Goal: Subscribe to service/newsletter

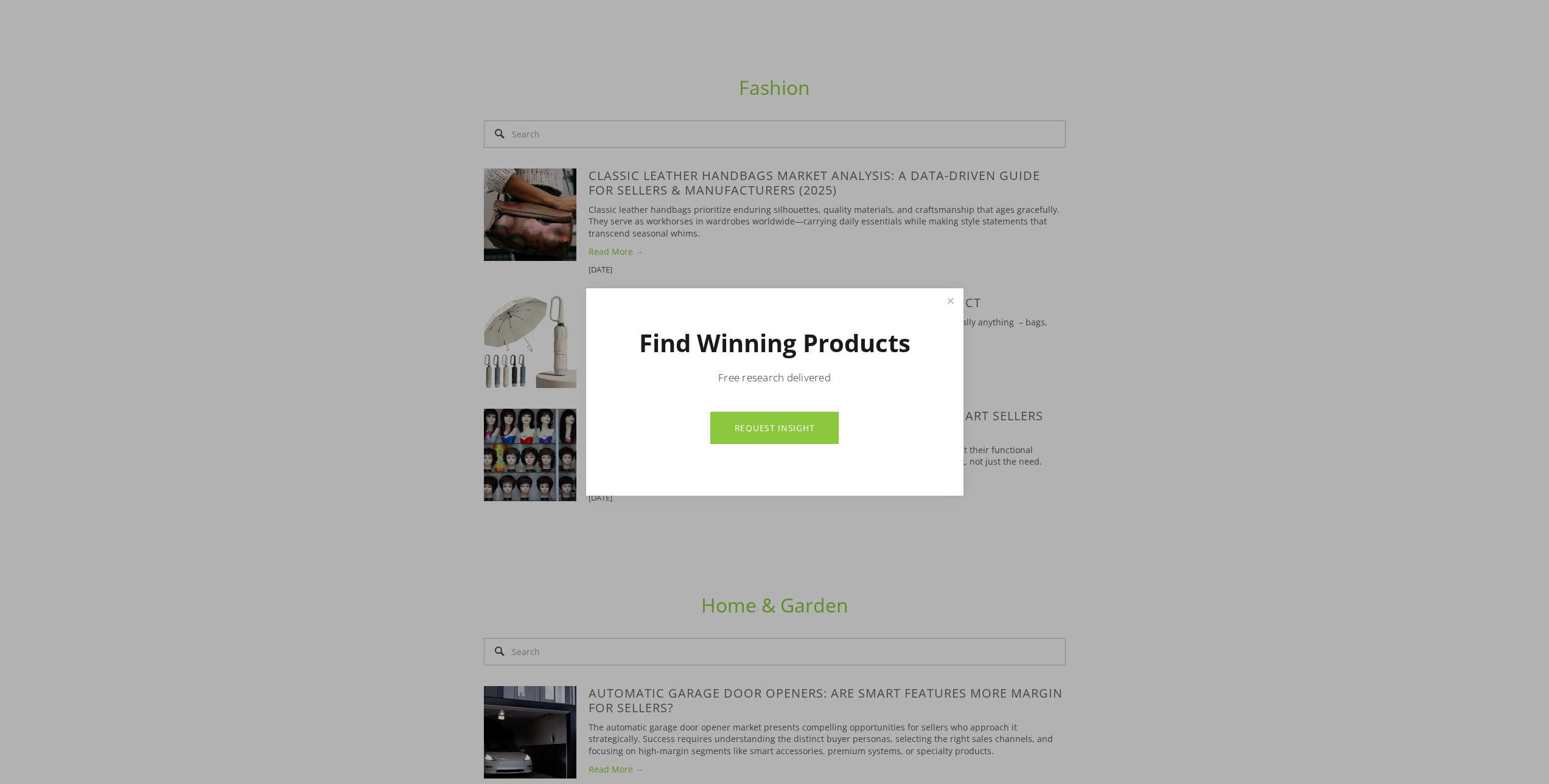
click at [946, 297] on link "Close" at bounding box center [951, 301] width 22 height 22
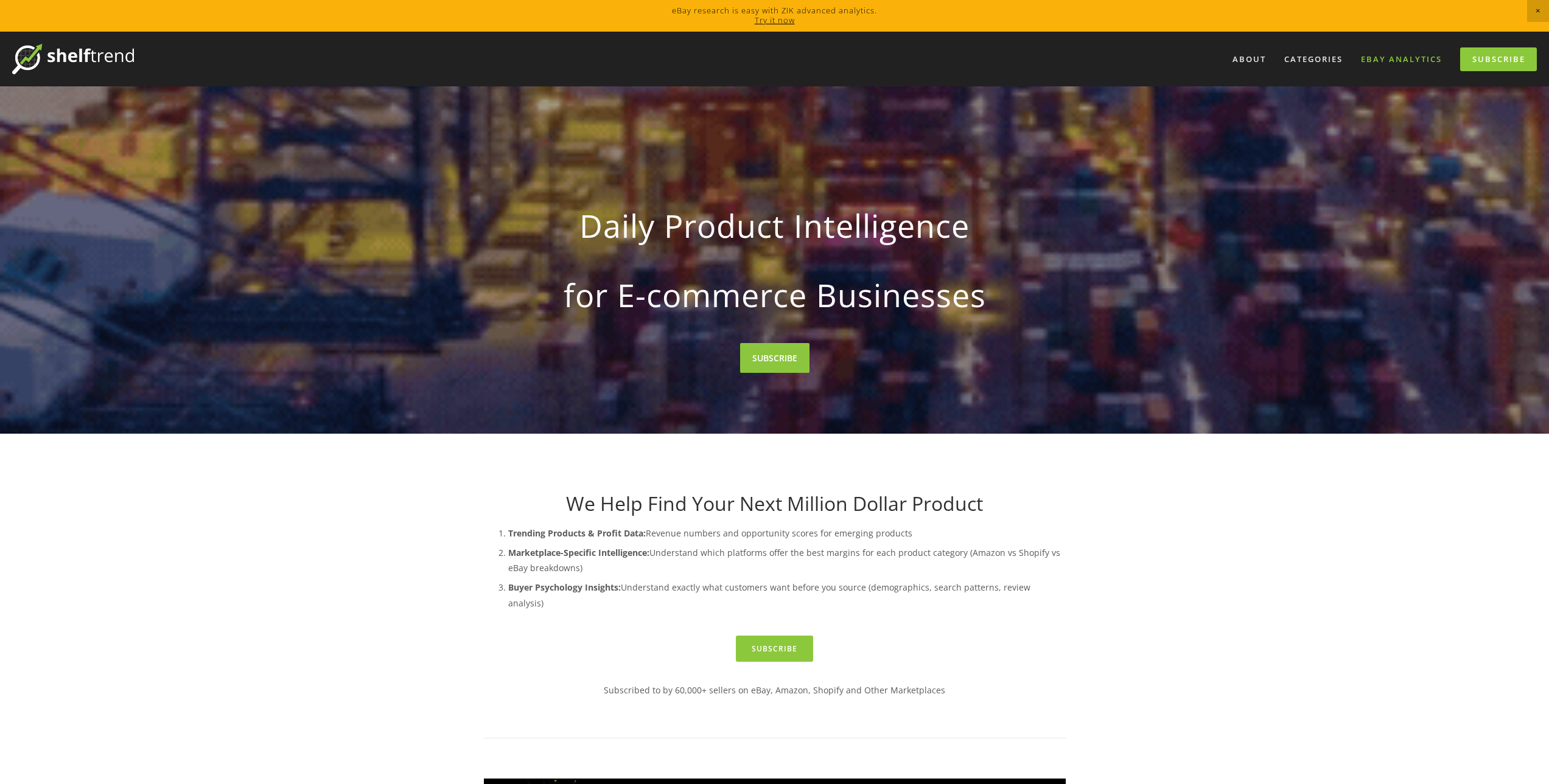
click at [1395, 60] on link "eBay Analytics" at bounding box center [1401, 59] width 97 height 20
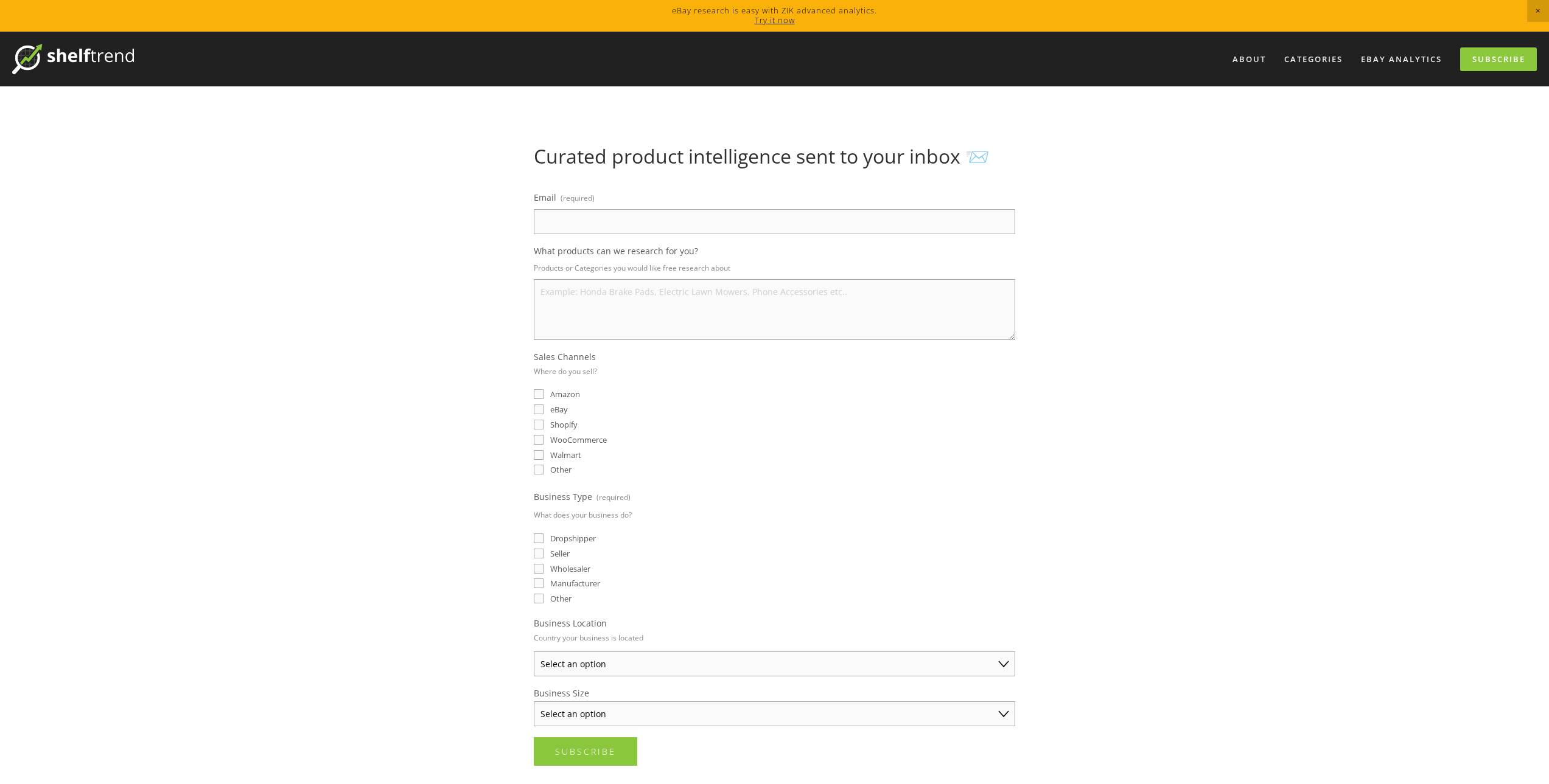
click at [555, 409] on span "eBay" at bounding box center [558, 410] width 18 height 11
click at [543, 409] on input "eBay" at bounding box center [538, 409] width 10 height 10
checkbox input "true"
click at [702, 217] on input "Email (required)" at bounding box center [774, 222] width 481 height 25
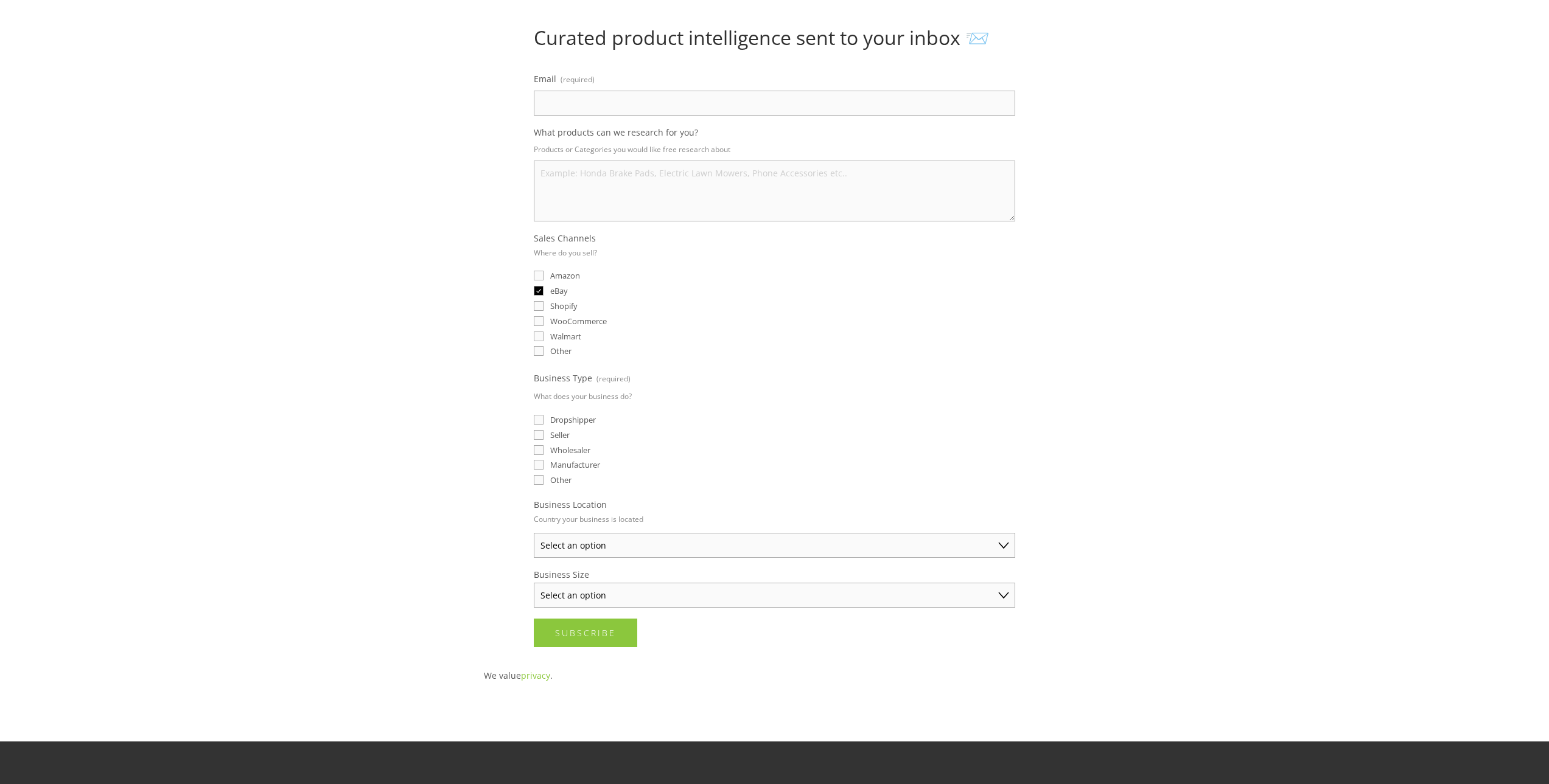
scroll to position [283, 0]
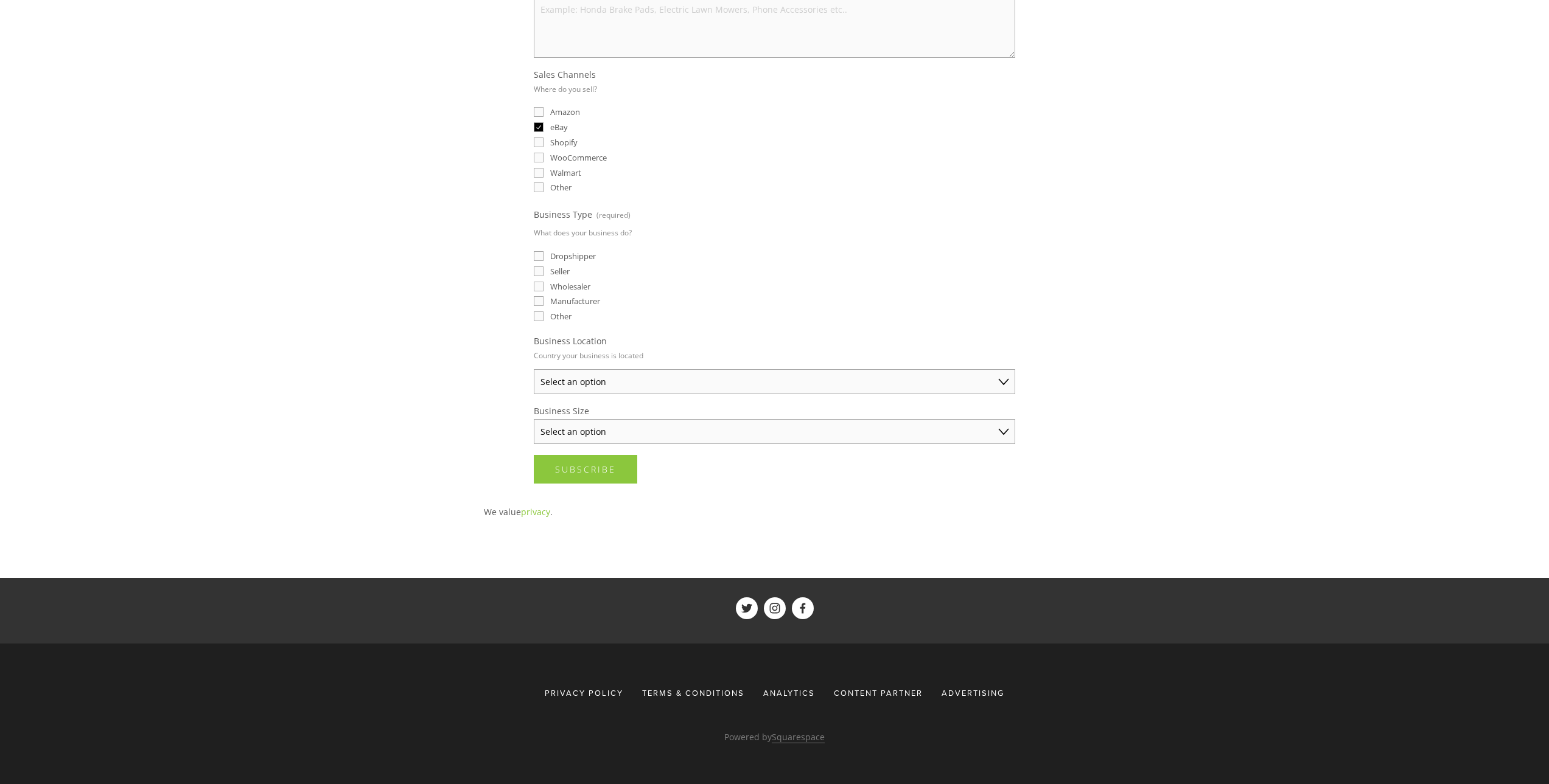
click at [753, 377] on select "Select an option Australia United States United Kingdom China Japan Germany Can…" at bounding box center [774, 382] width 481 height 25
select select "Other"
click at [534, 370] on select "Select an option Australia United States United Kingdom China Japan Germany Can…" at bounding box center [774, 382] width 481 height 25
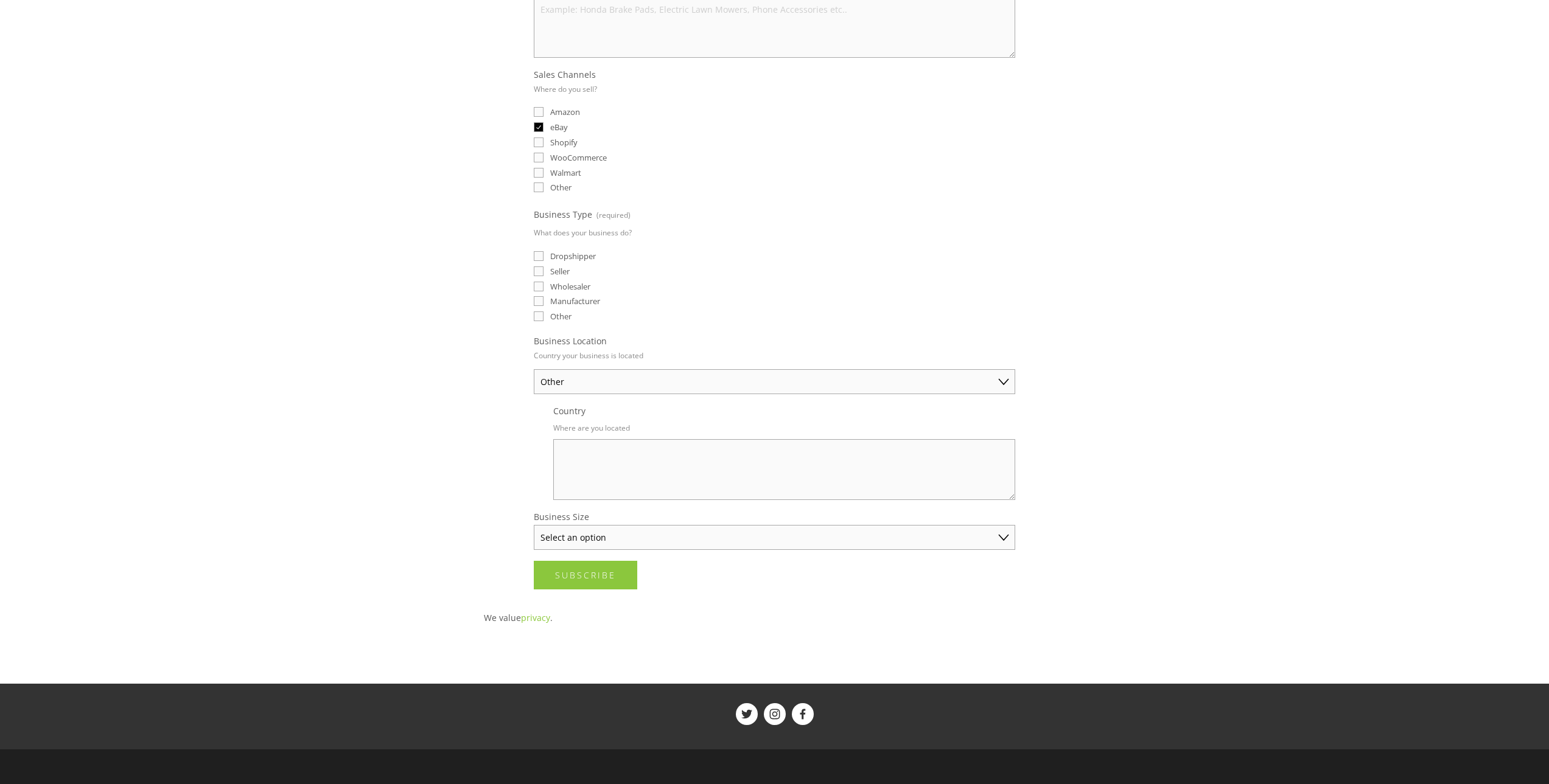
click at [692, 458] on textarea "Country" at bounding box center [784, 469] width 462 height 61
type textarea "france"
click at [684, 534] on select "Select an option Solo Merchant (under $50K annual sales) Small Business ($50K -…" at bounding box center [774, 538] width 481 height 25
select select "Solo Merchant (under $50K annual sales)"
click at [534, 525] on select "Select an option Solo Merchant (under $50K annual sales) Small Business ($50K -…" at bounding box center [774, 538] width 481 height 25
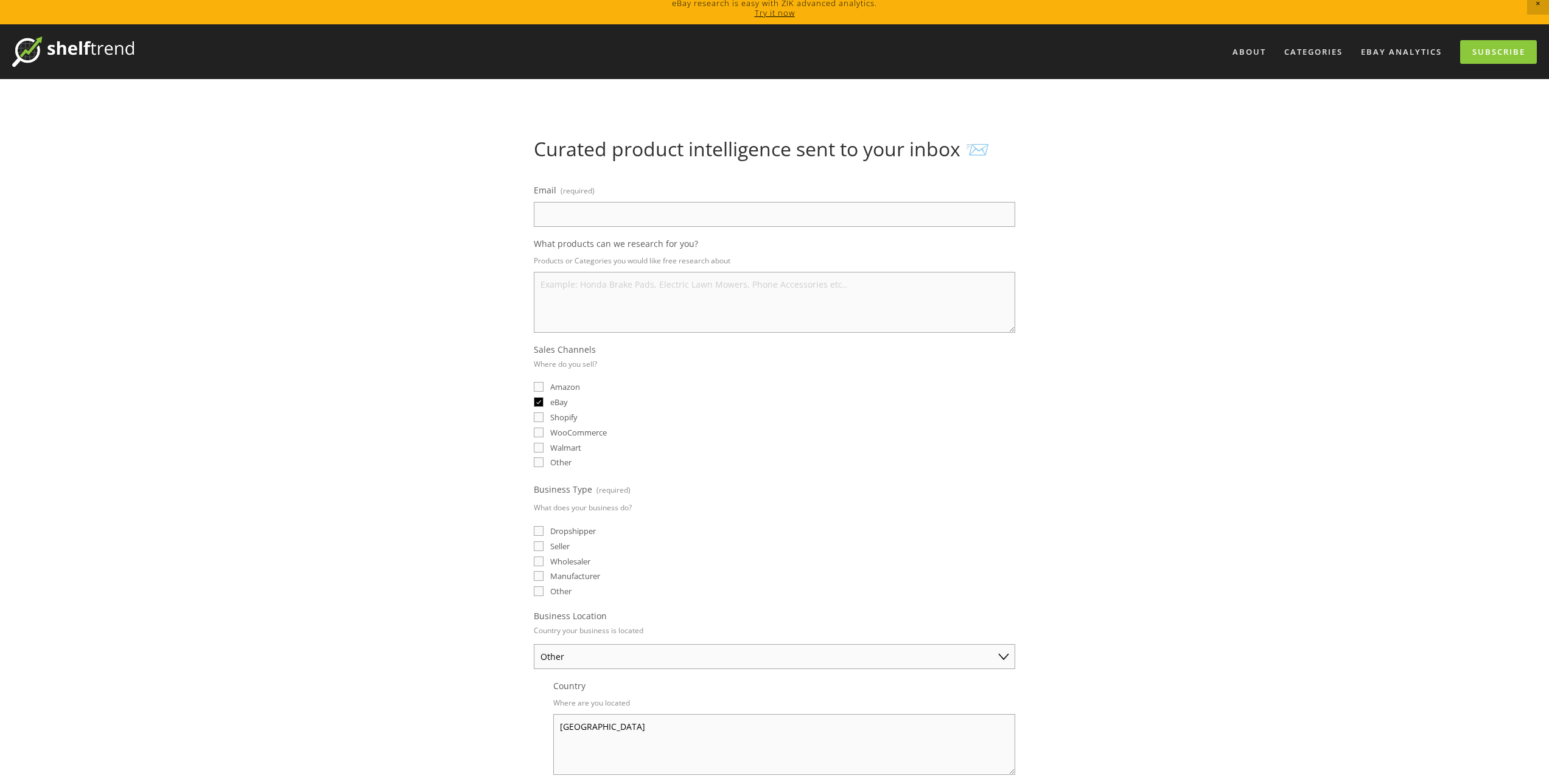
scroll to position [0, 0]
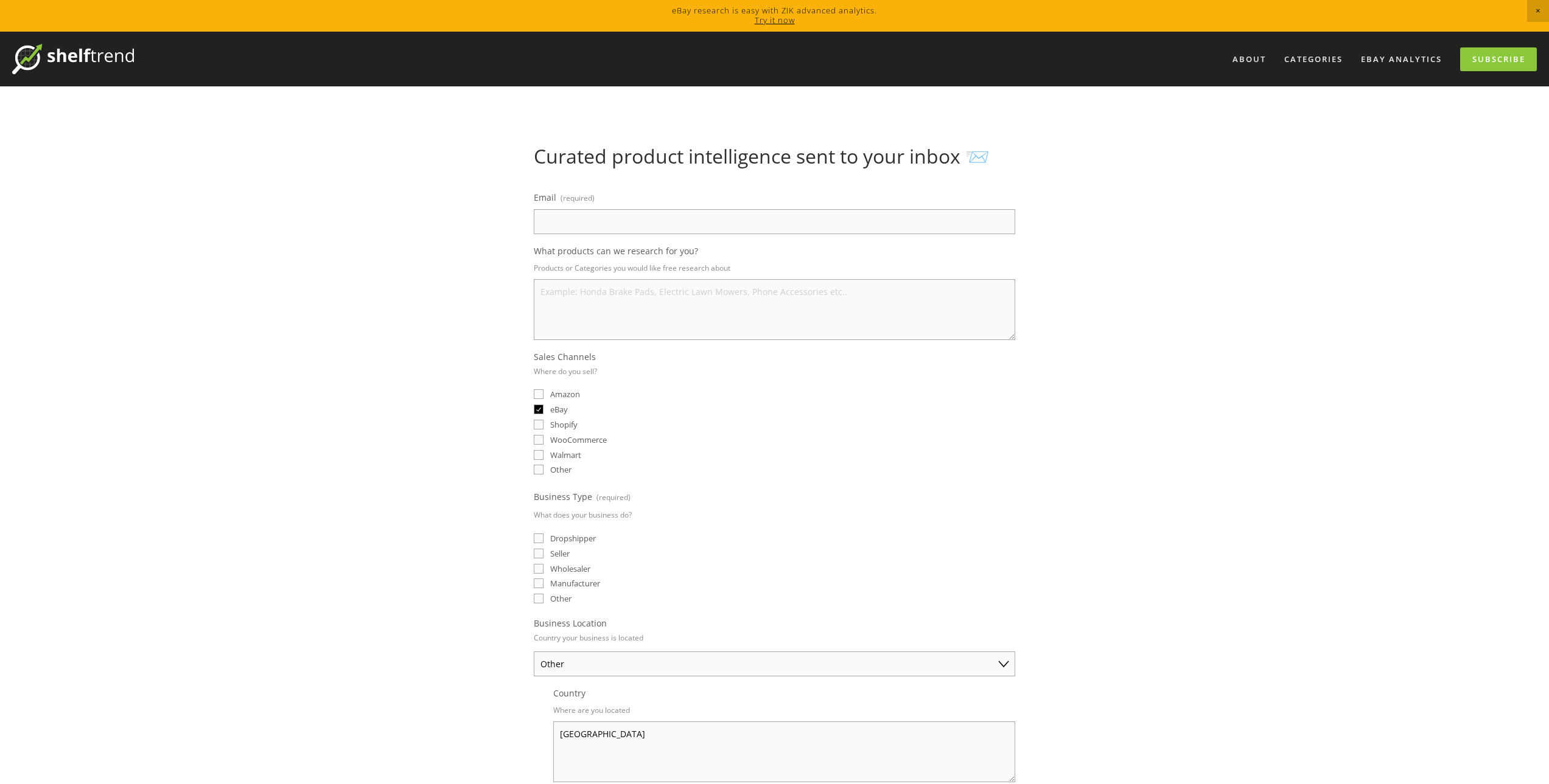
click at [669, 226] on input "Email (required)" at bounding box center [774, 222] width 481 height 25
type input "anas87280@yahoo.com"
click at [677, 301] on textarea "What products can we research for you?" at bounding box center [774, 310] width 481 height 61
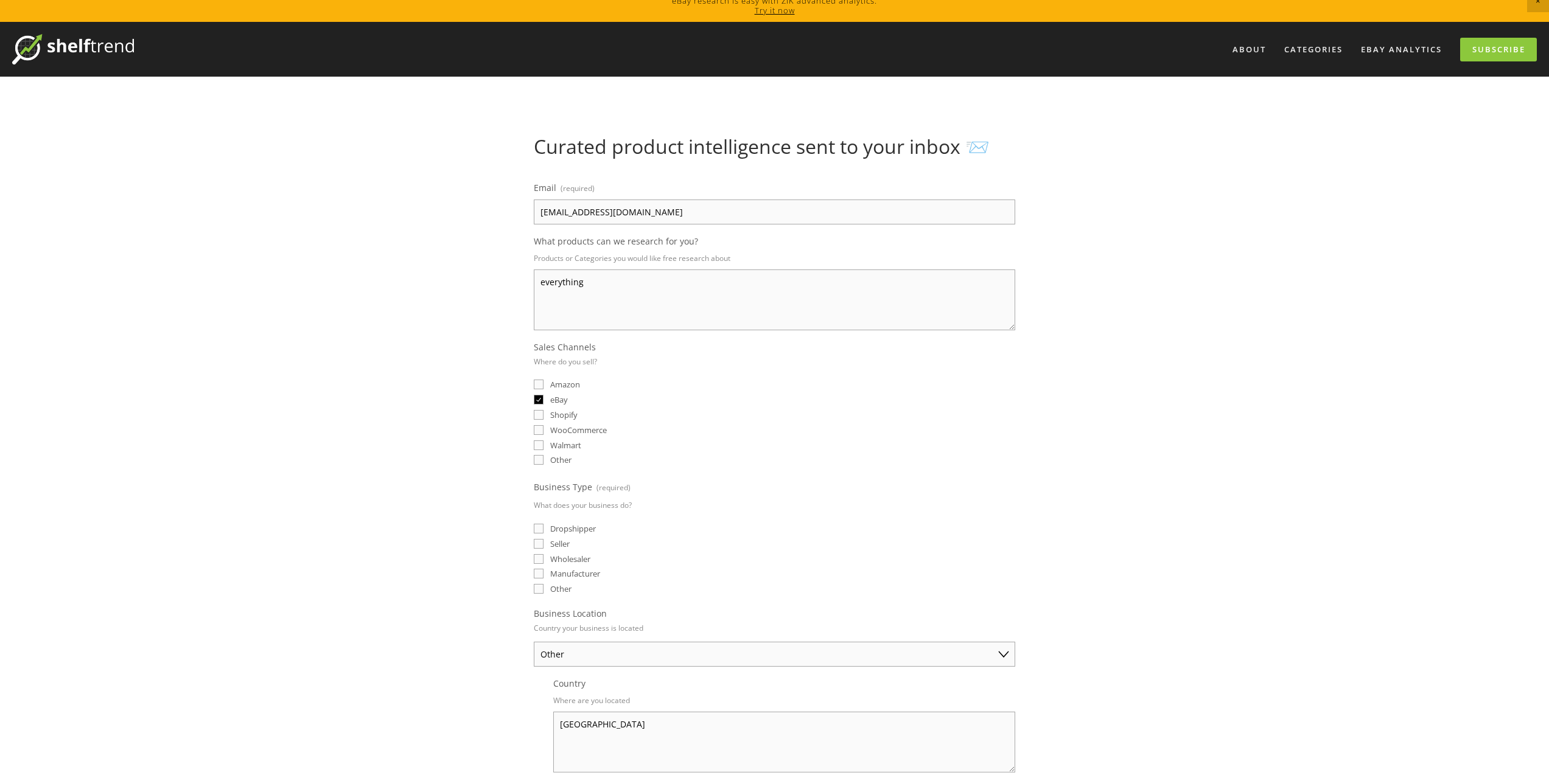
scroll to position [388, 0]
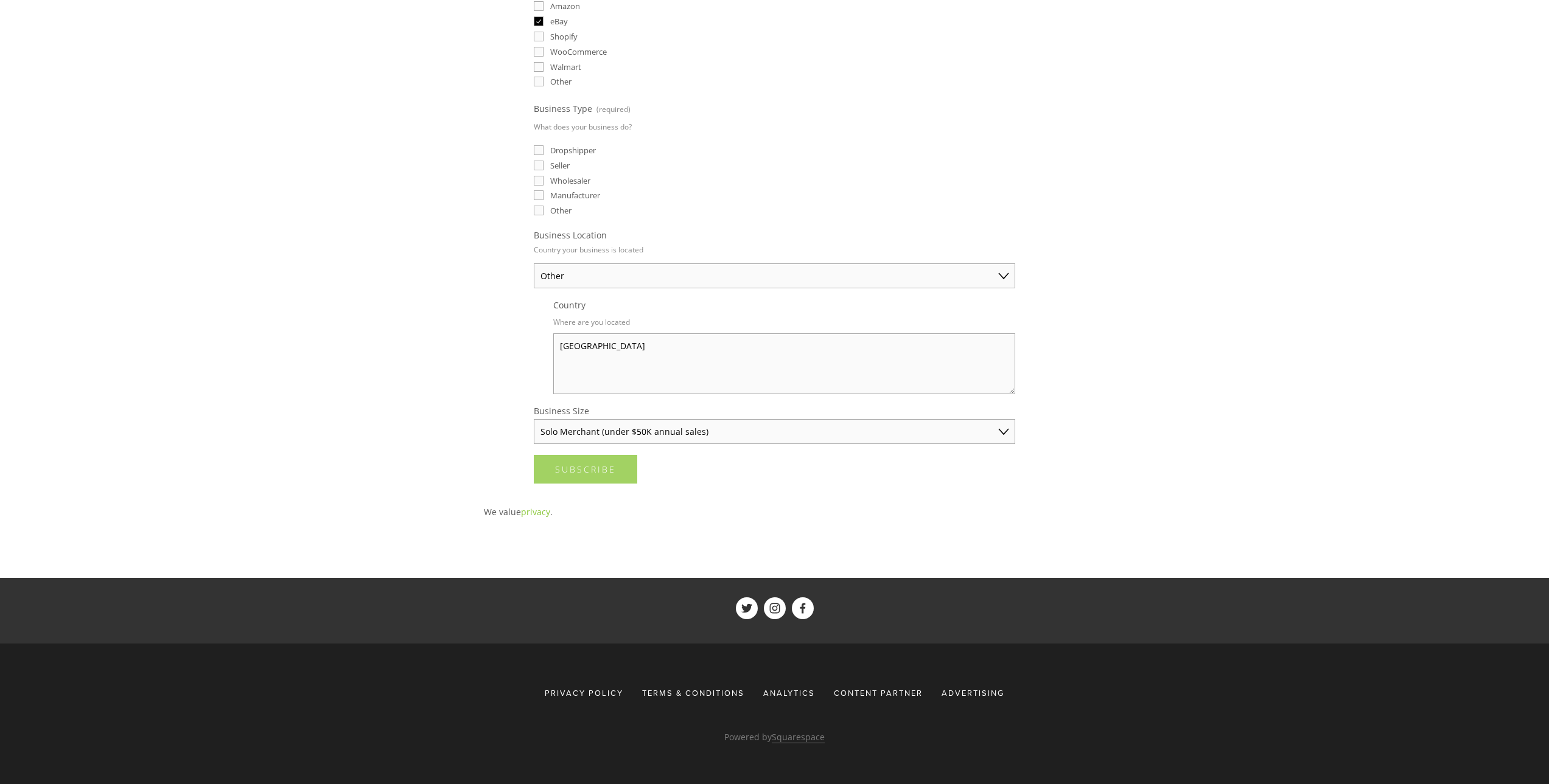
type textarea "everything"
click at [597, 480] on button "Subscribe Subscribe" at bounding box center [585, 469] width 103 height 28
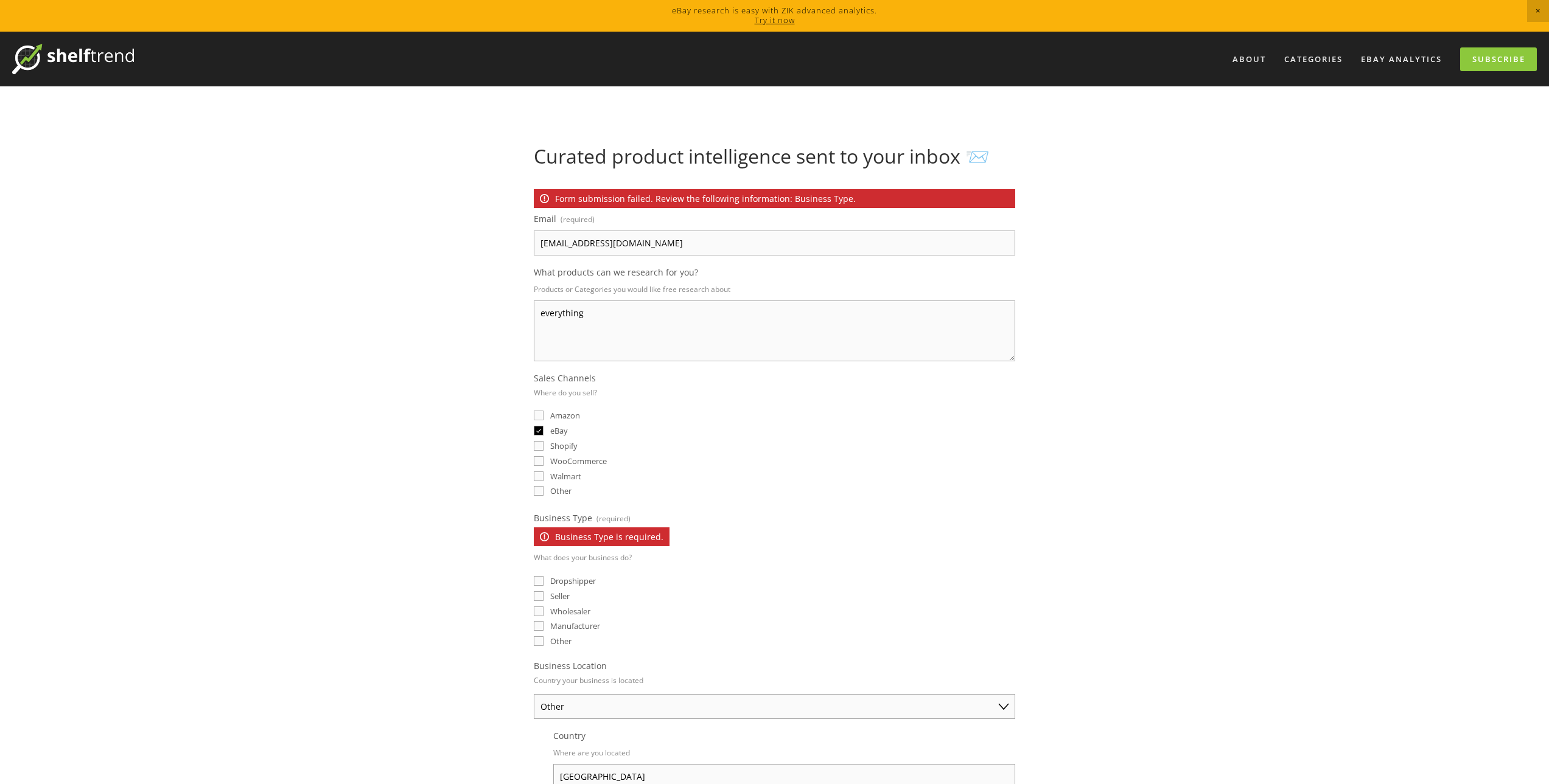
click at [564, 581] on span "Dropshipper" at bounding box center [572, 581] width 45 height 11
click at [543, 581] on input "Dropshipper" at bounding box center [538, 581] width 10 height 10
checkbox input "true"
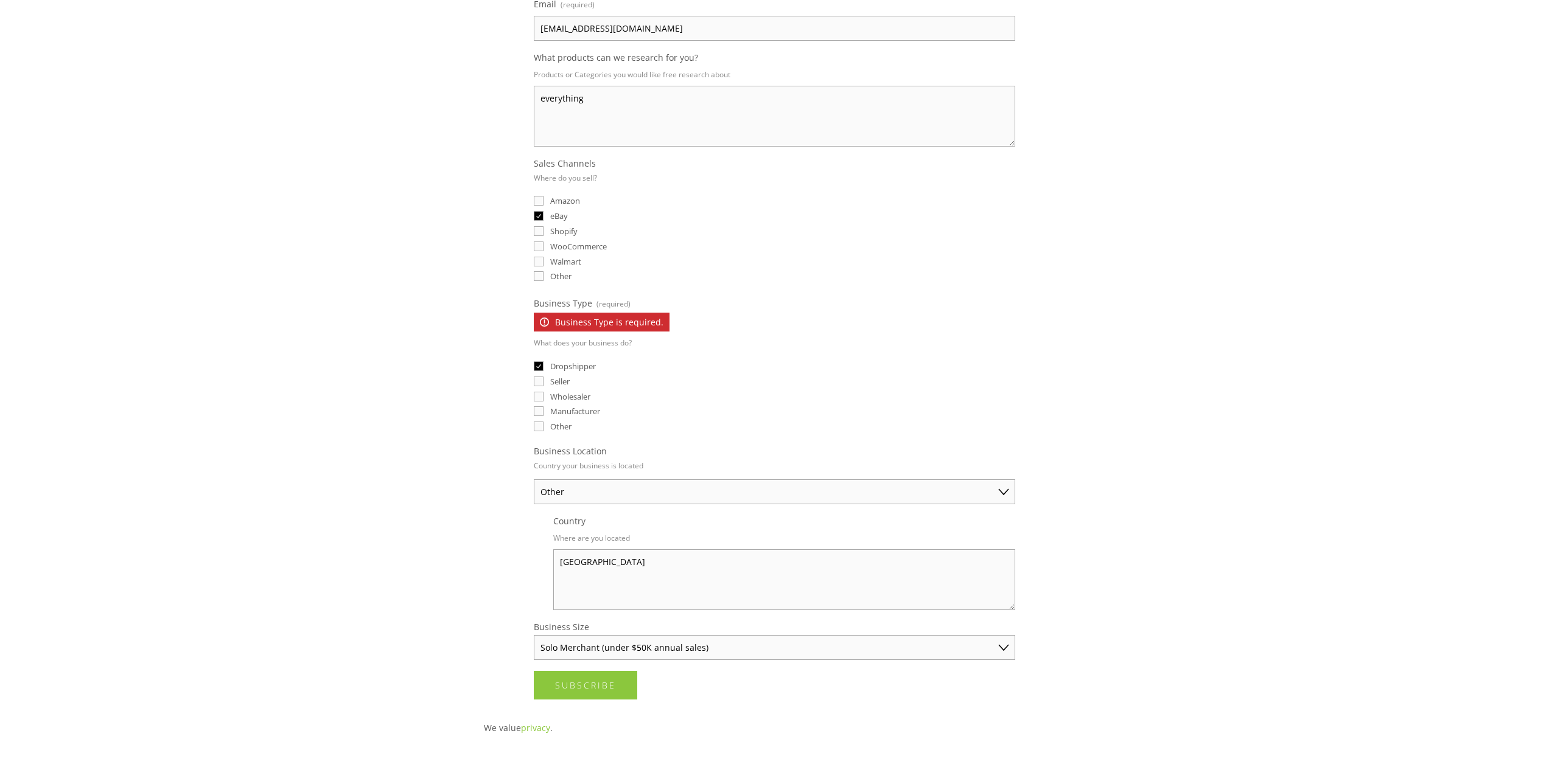
scroll to position [431, 0]
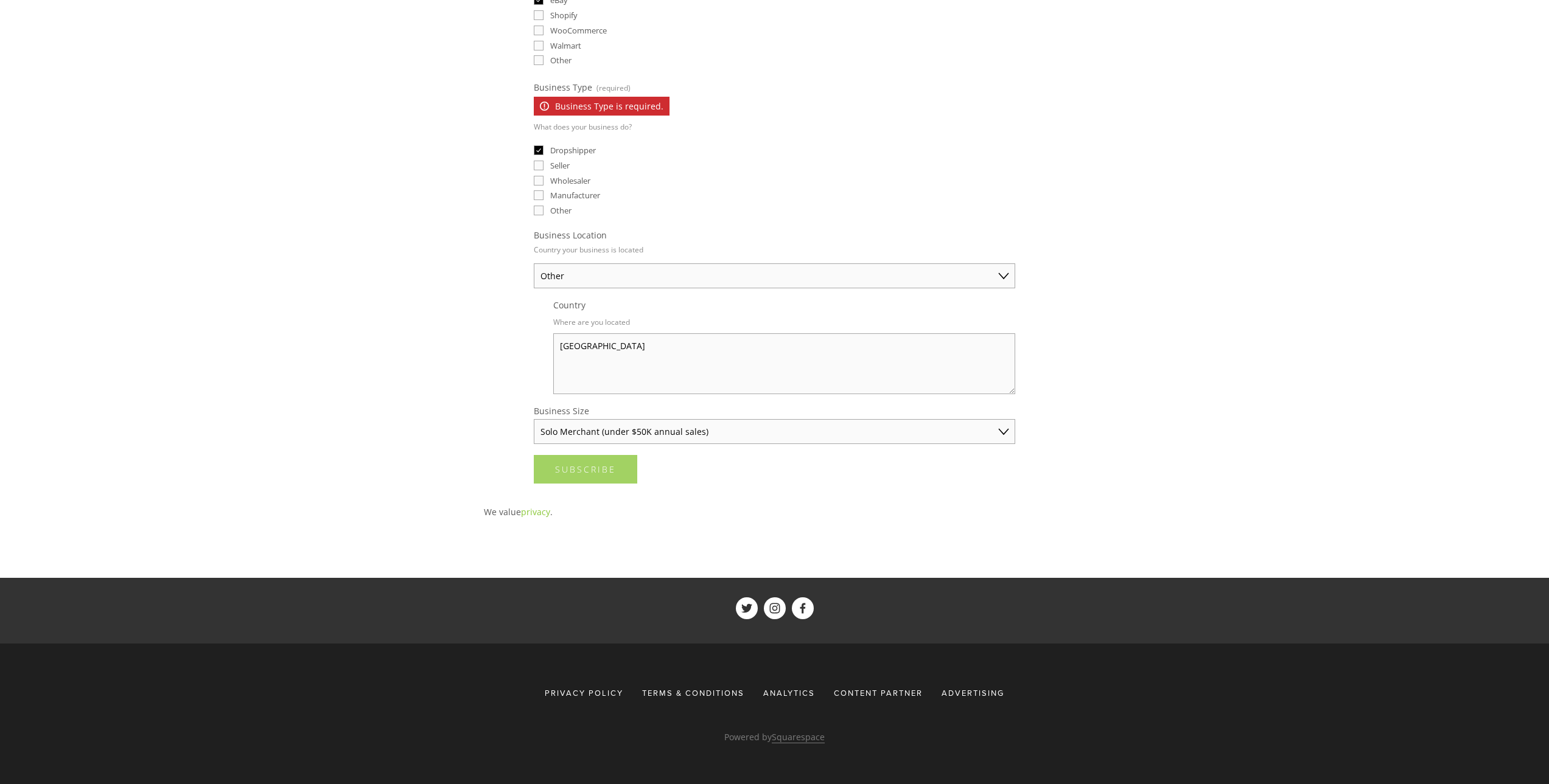
click at [603, 463] on button "Subscribe Subscribe" at bounding box center [585, 469] width 103 height 28
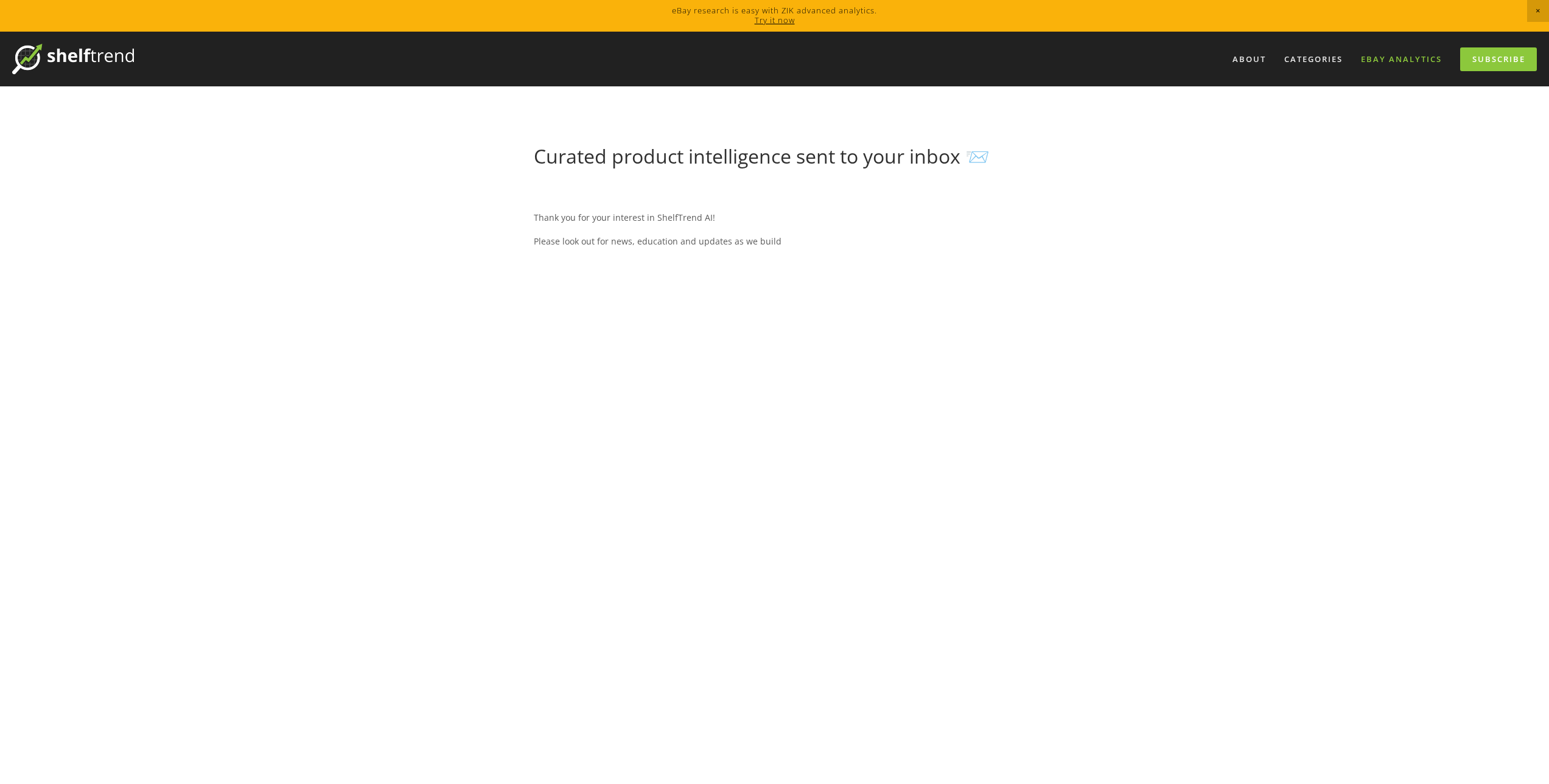
click at [1379, 62] on link "eBay Analytics" at bounding box center [1401, 59] width 97 height 20
